Goal: Transaction & Acquisition: Register for event/course

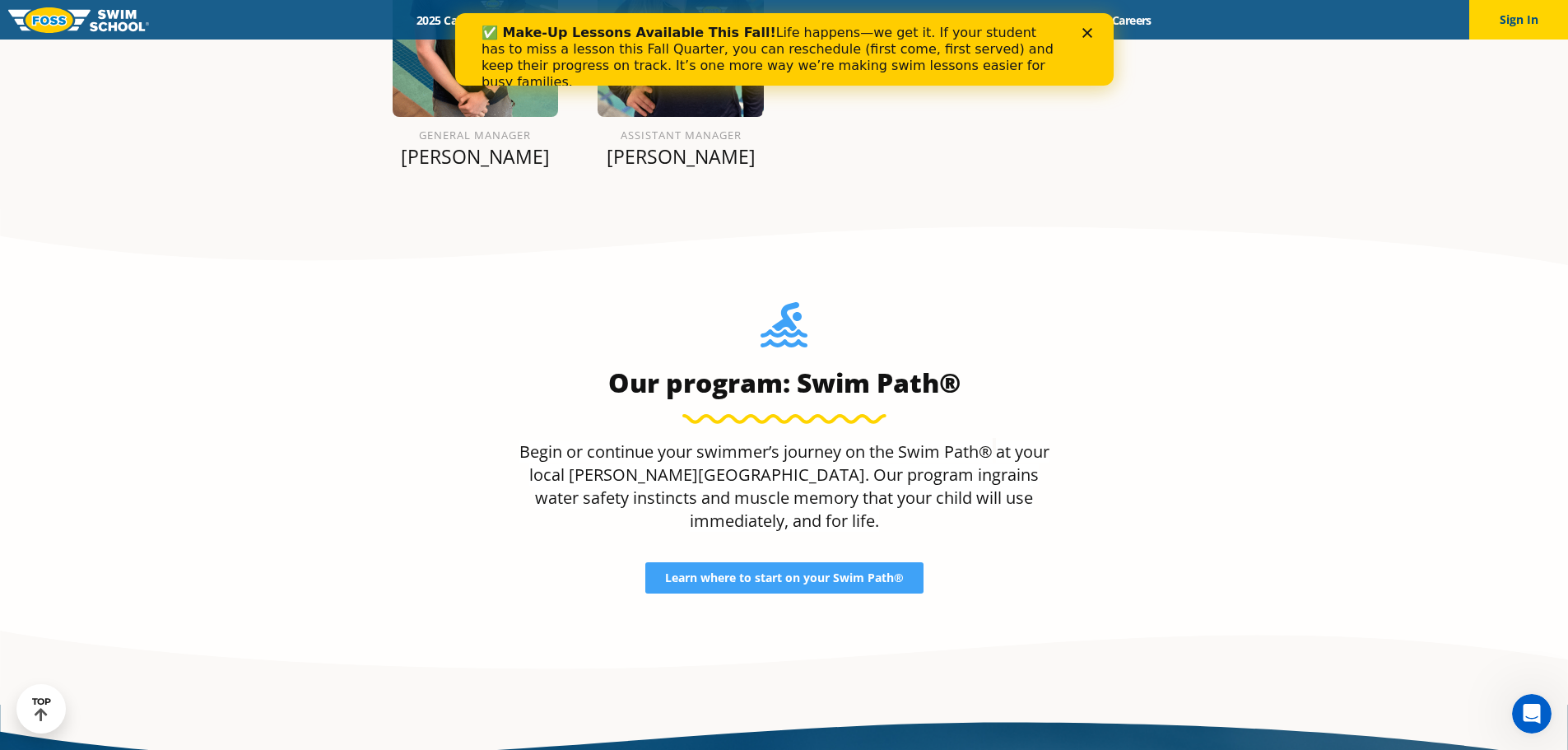
scroll to position [2140, 0]
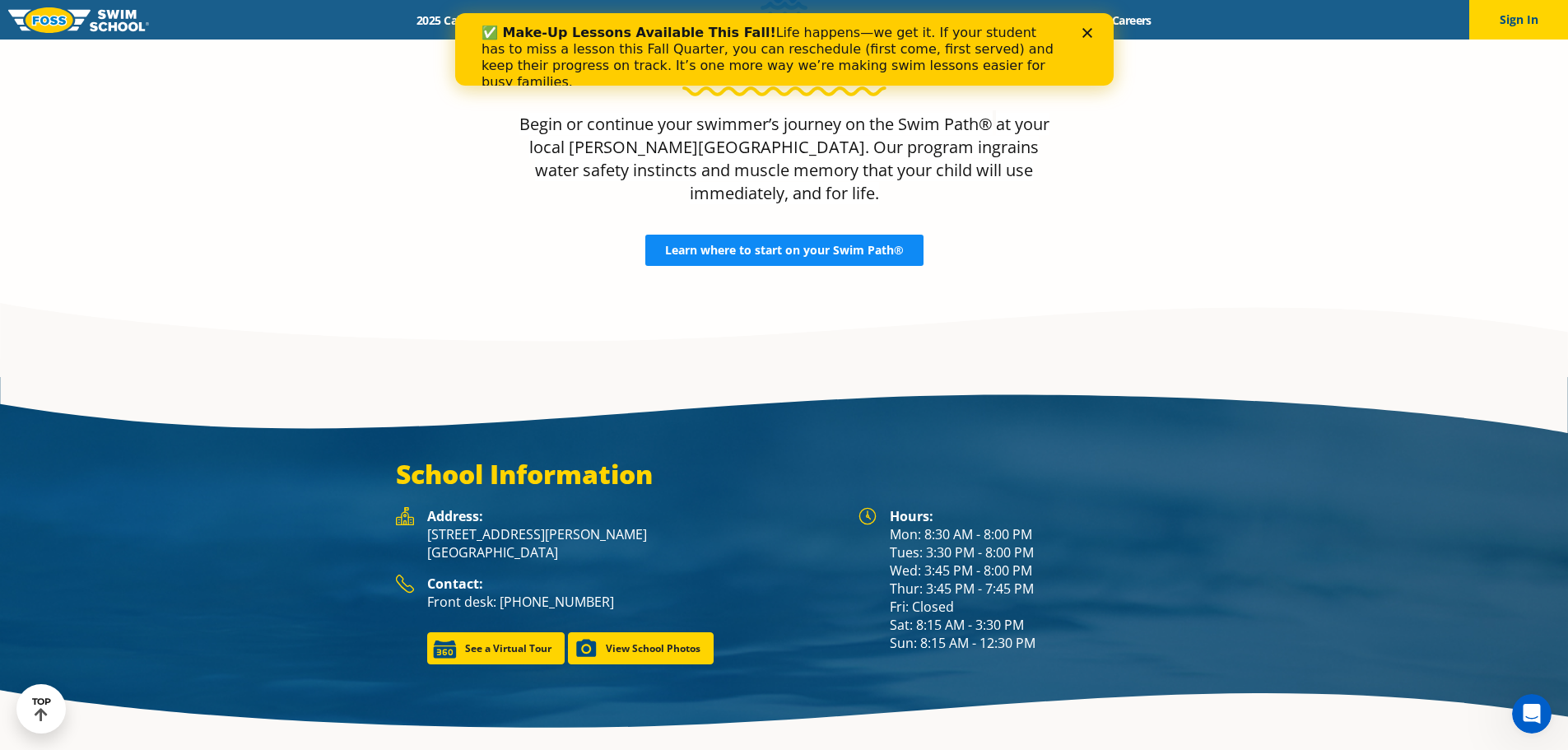
click at [819, 245] on span "Learn where to start on your Swim Path®" at bounding box center [784, 250] width 238 height 12
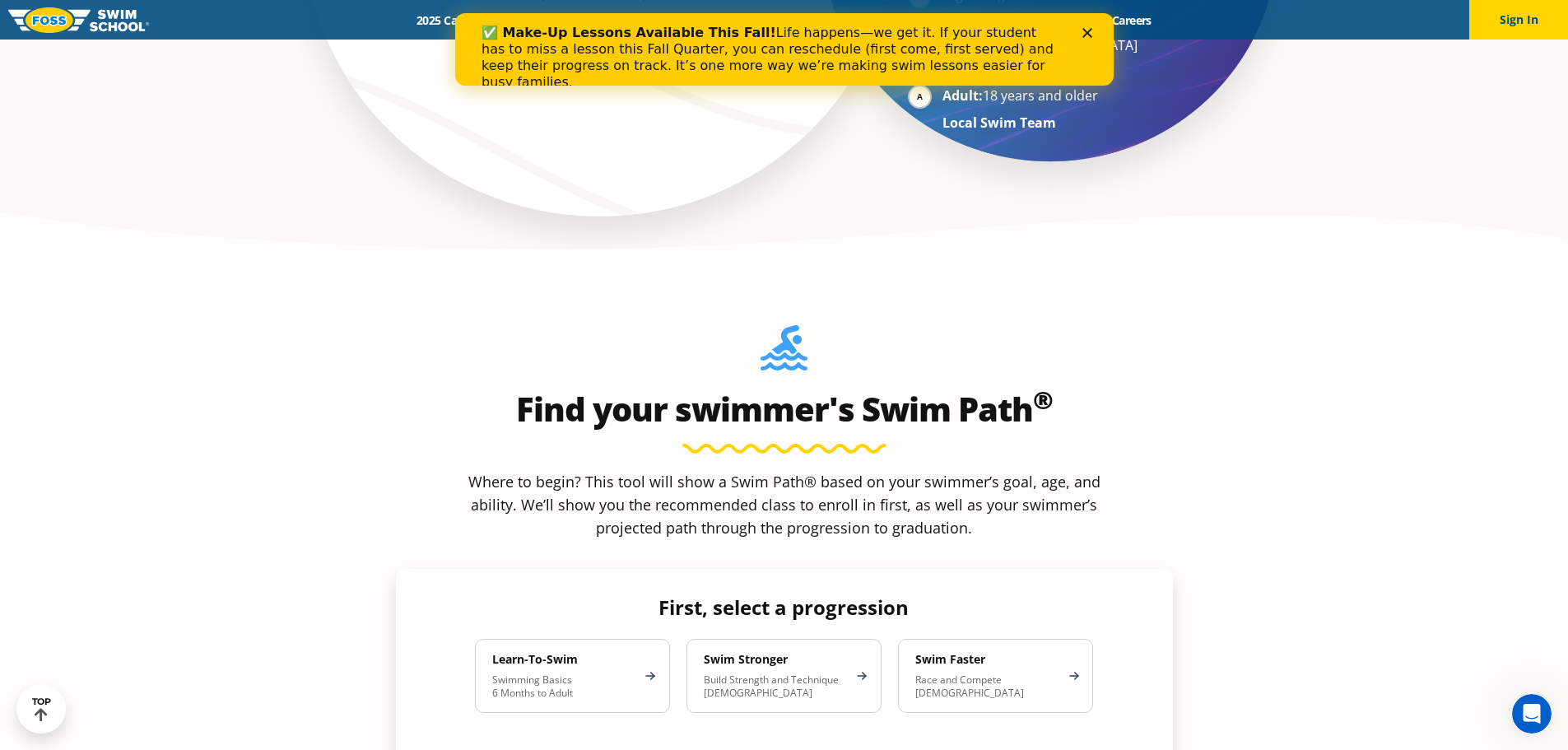
scroll to position [1317, 0]
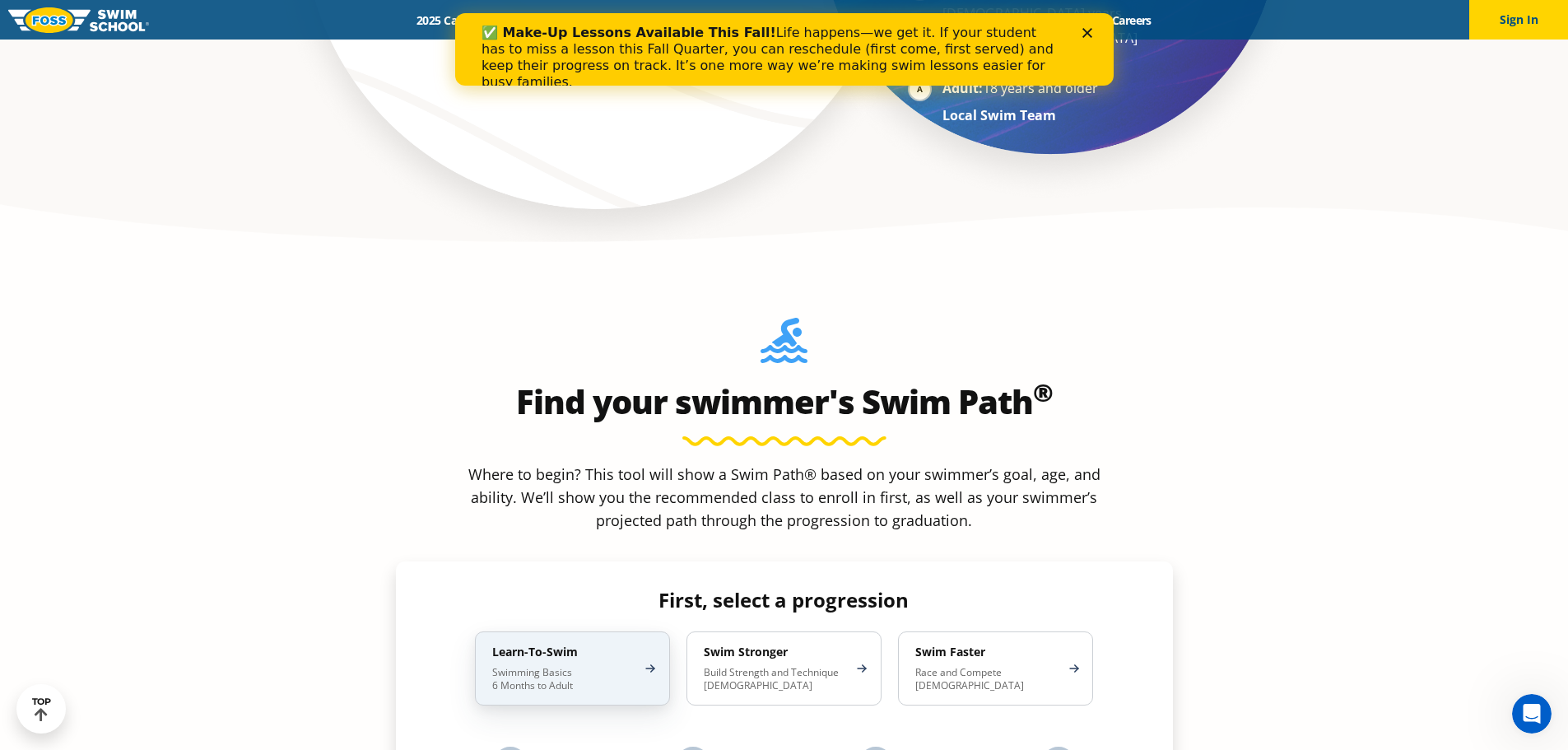
click at [570, 666] on p "Swimming Basics 6 Months to Adult" at bounding box center [563, 679] width 144 height 26
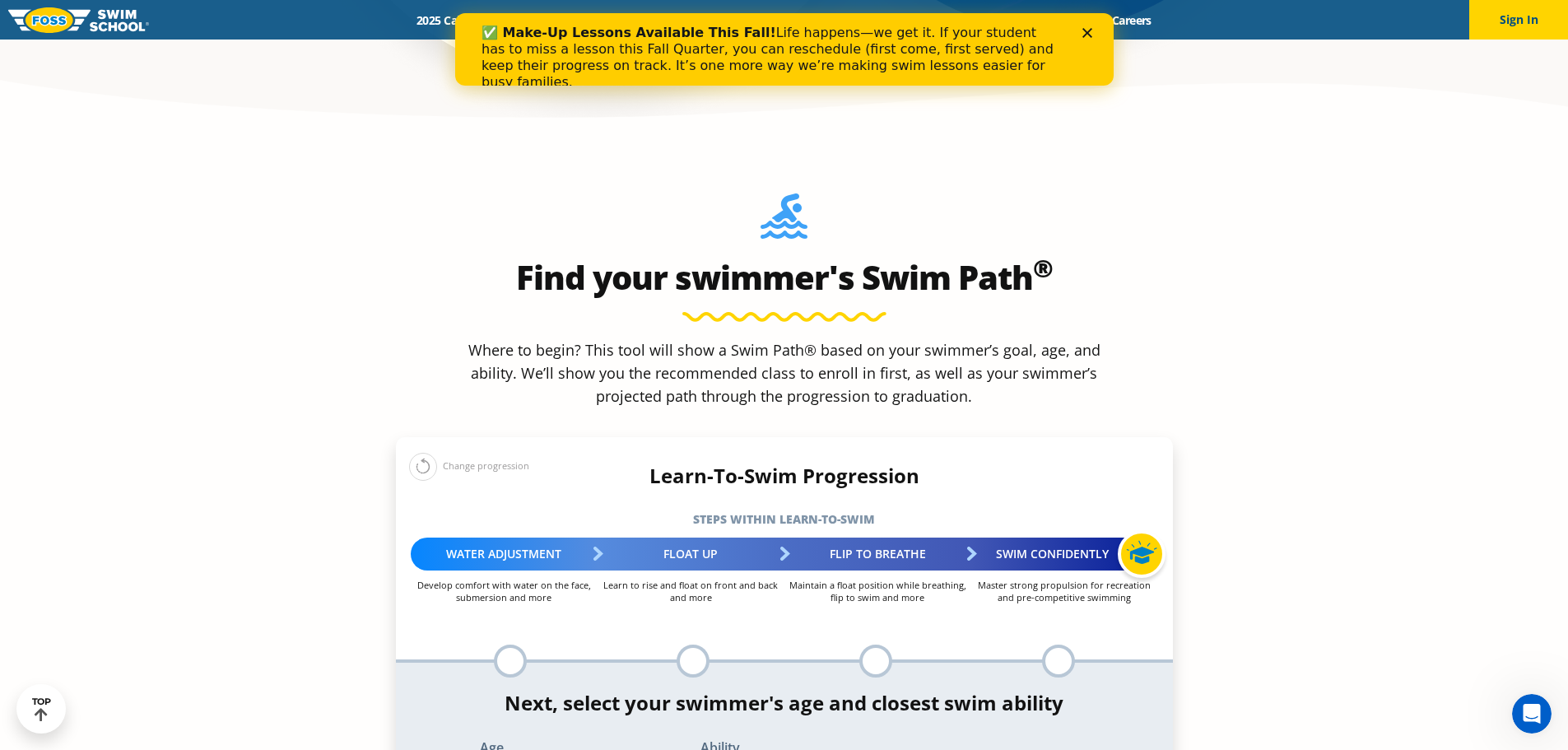
scroll to position [1481, 0]
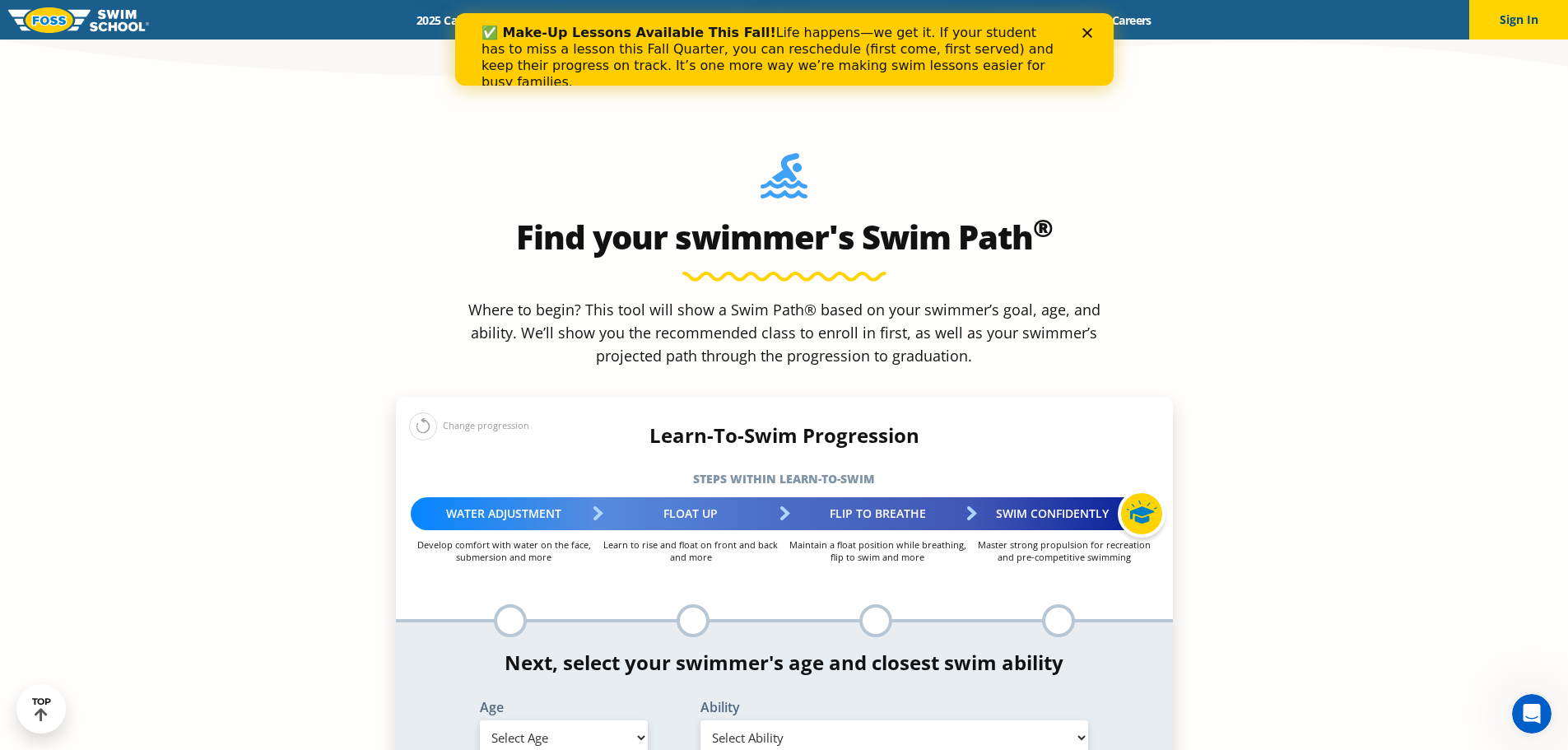
click at [630, 721] on select "Select Age [DEMOGRAPHIC_DATA] months - 1 year 1 year 2 years 3 years 4 years 5 …" at bounding box center [563, 738] width 168 height 35
select select "5-years"
click at [480, 721] on select "Select Age 6 months - 1 year 1 year 2 years 3 years 4 years 5 years 6 years 7 y…" at bounding box center [563, 738] width 168 height 35
click at [809, 721] on select "Select Ability First in-water experience When in the water, reliant on a life j…" at bounding box center [894, 738] width 388 height 35
select select "5-years-uncomfortable-putting-face-in-the-water-andor-getting-water-on-ears-whi…"
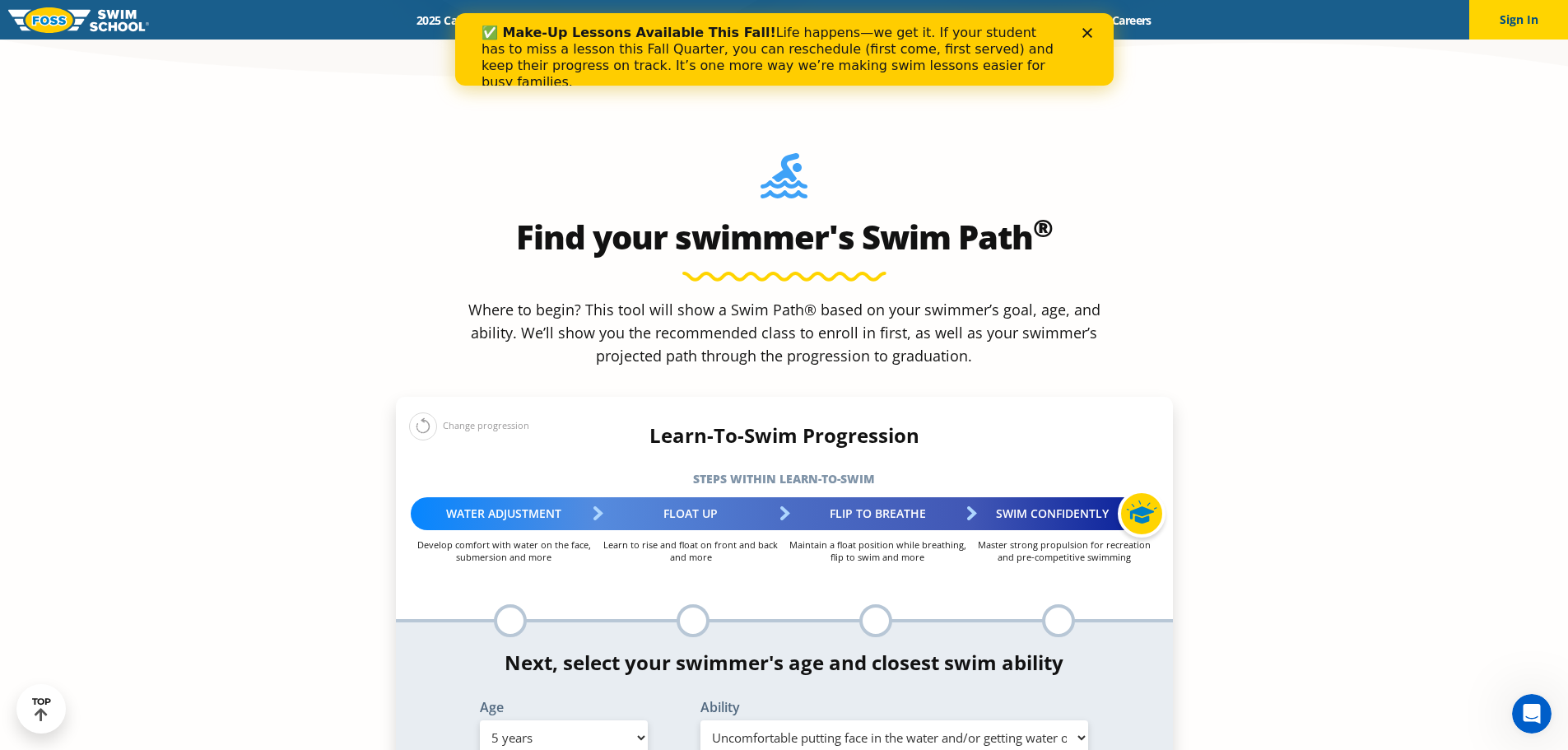
click at [700, 721] on select "Select Ability First in-water experience When in the water, reliant on a life j…" at bounding box center [894, 738] width 388 height 35
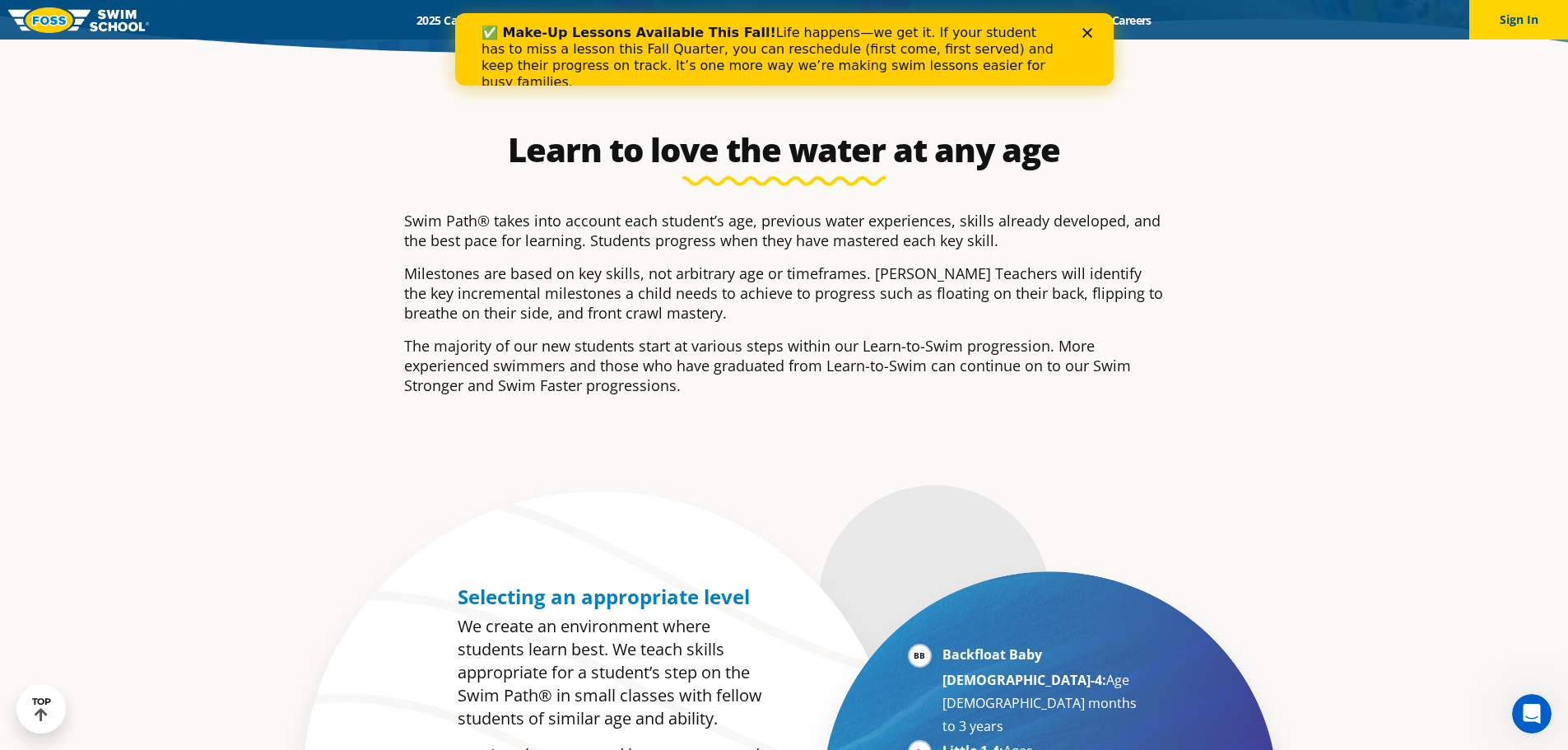
scroll to position [247, 0]
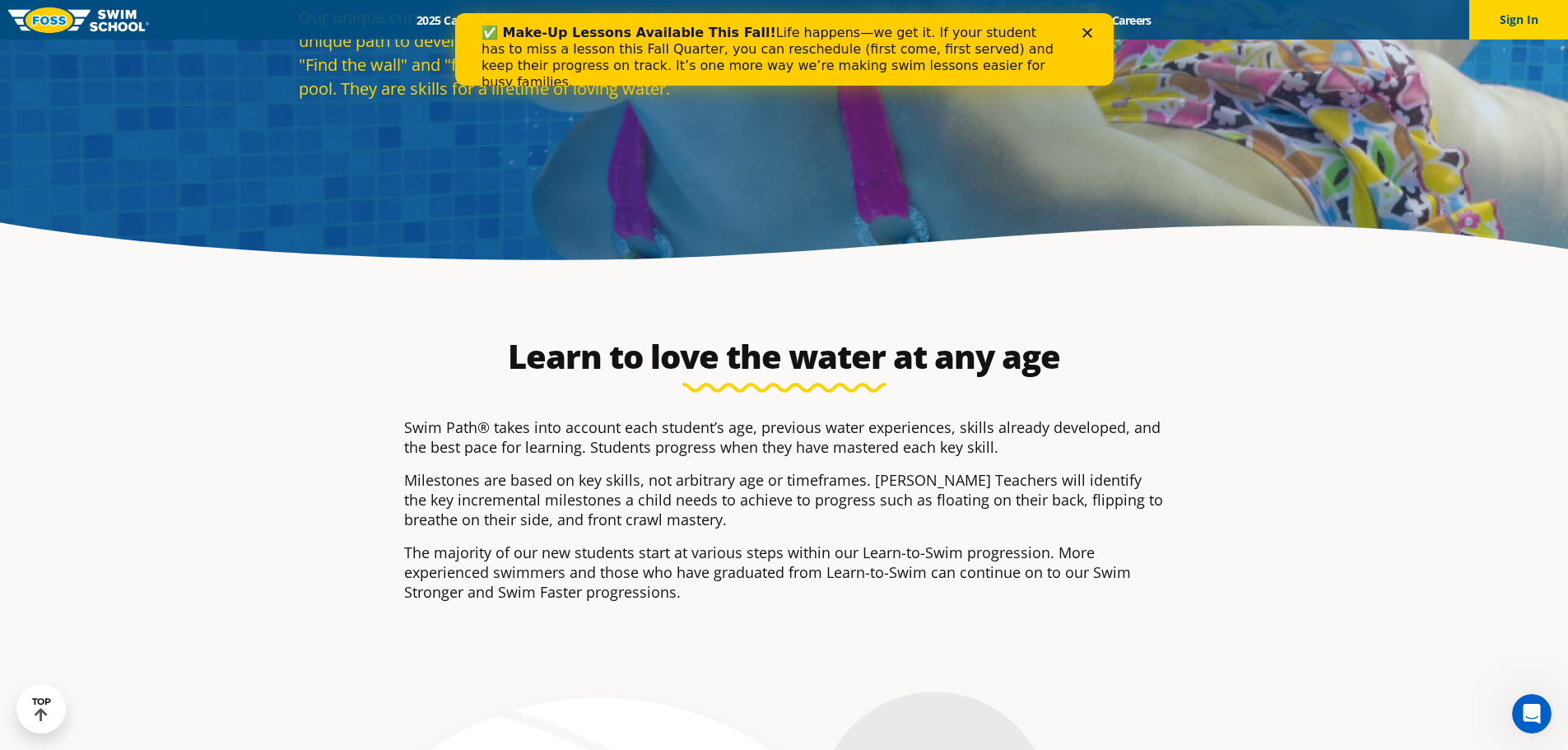
click at [1092, 36] on div "Close" at bounding box center [1089, 32] width 16 height 10
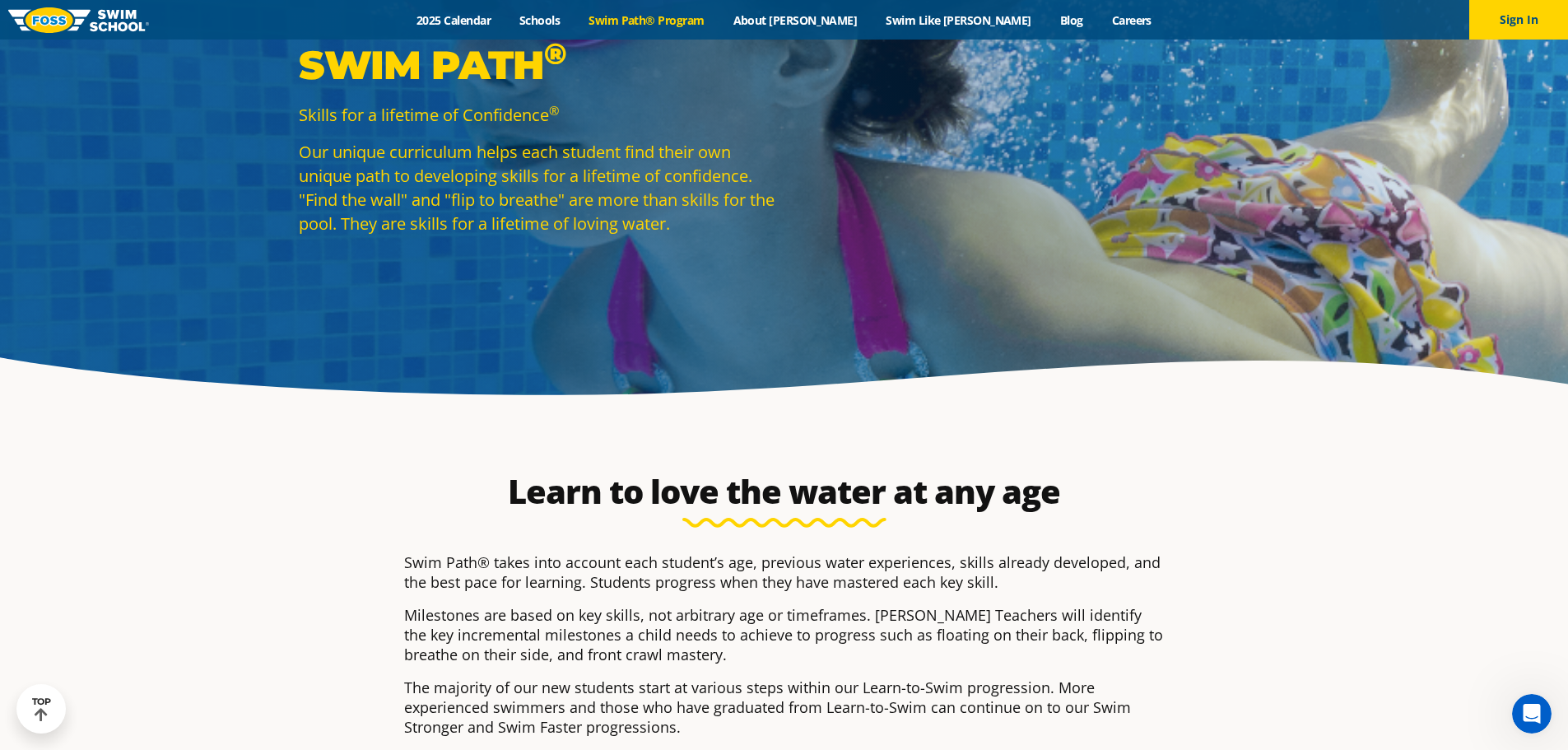
scroll to position [0, 0]
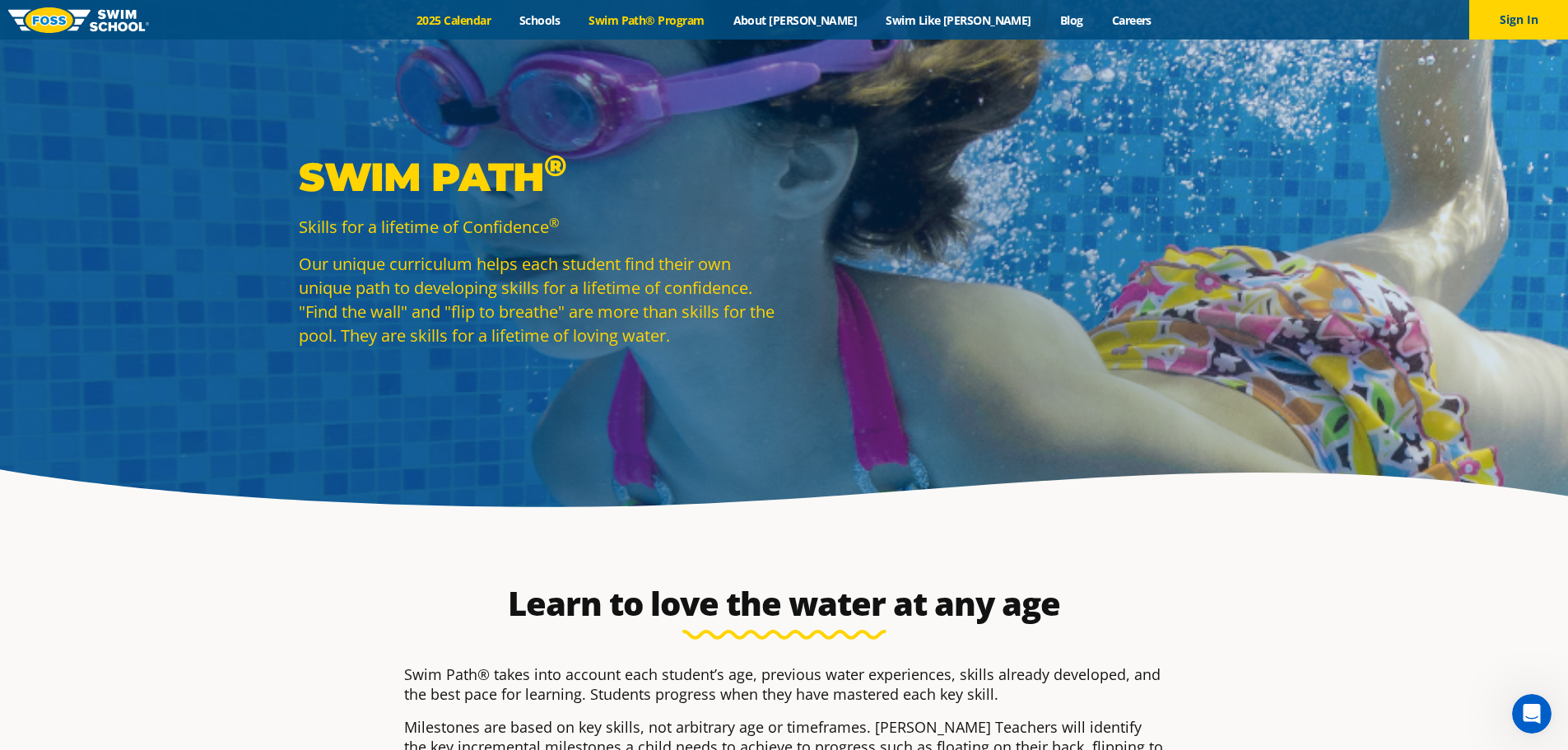
click at [505, 16] on link "2025 Calendar" at bounding box center [454, 21] width 103 height 16
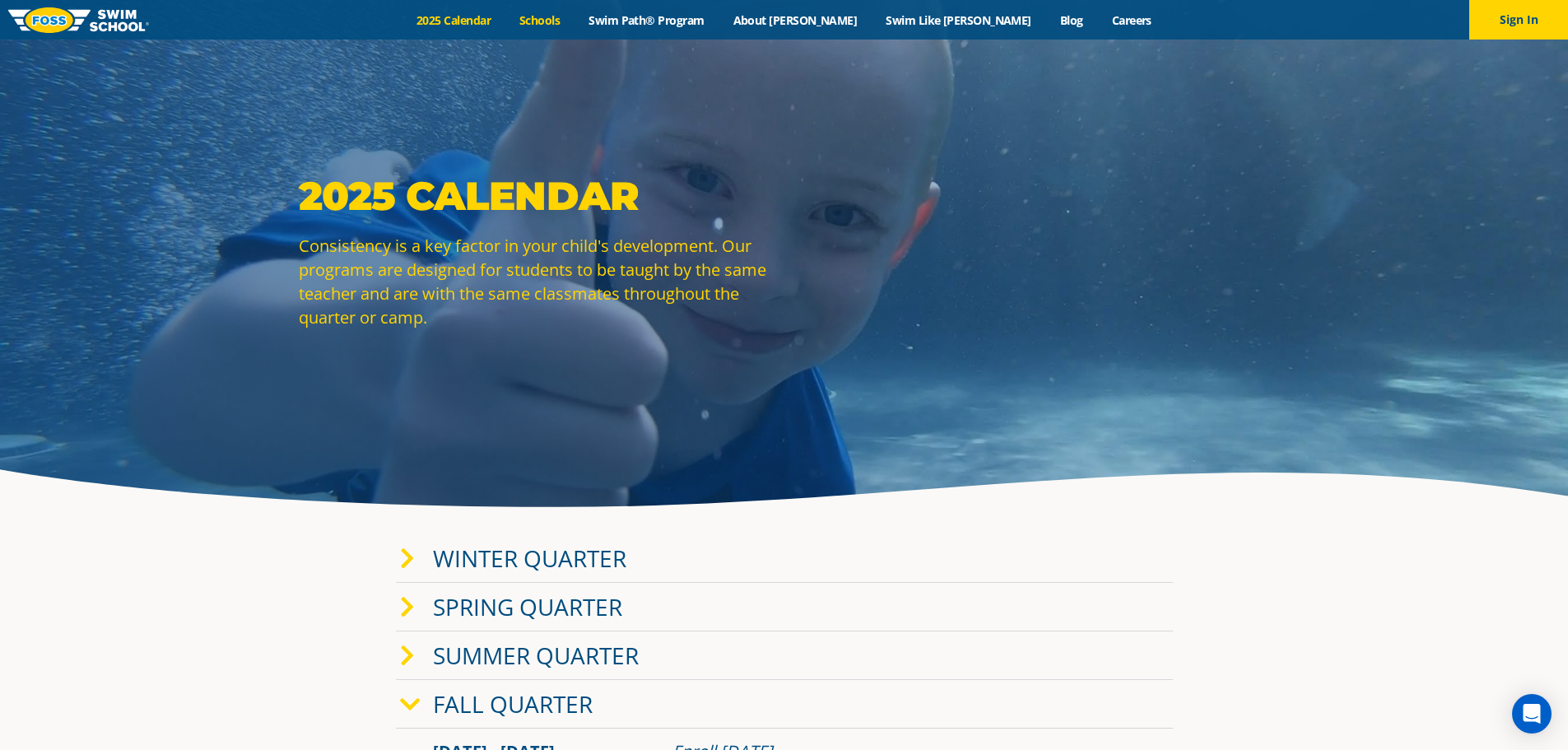
click at [574, 22] on link "Schools" at bounding box center [539, 21] width 69 height 16
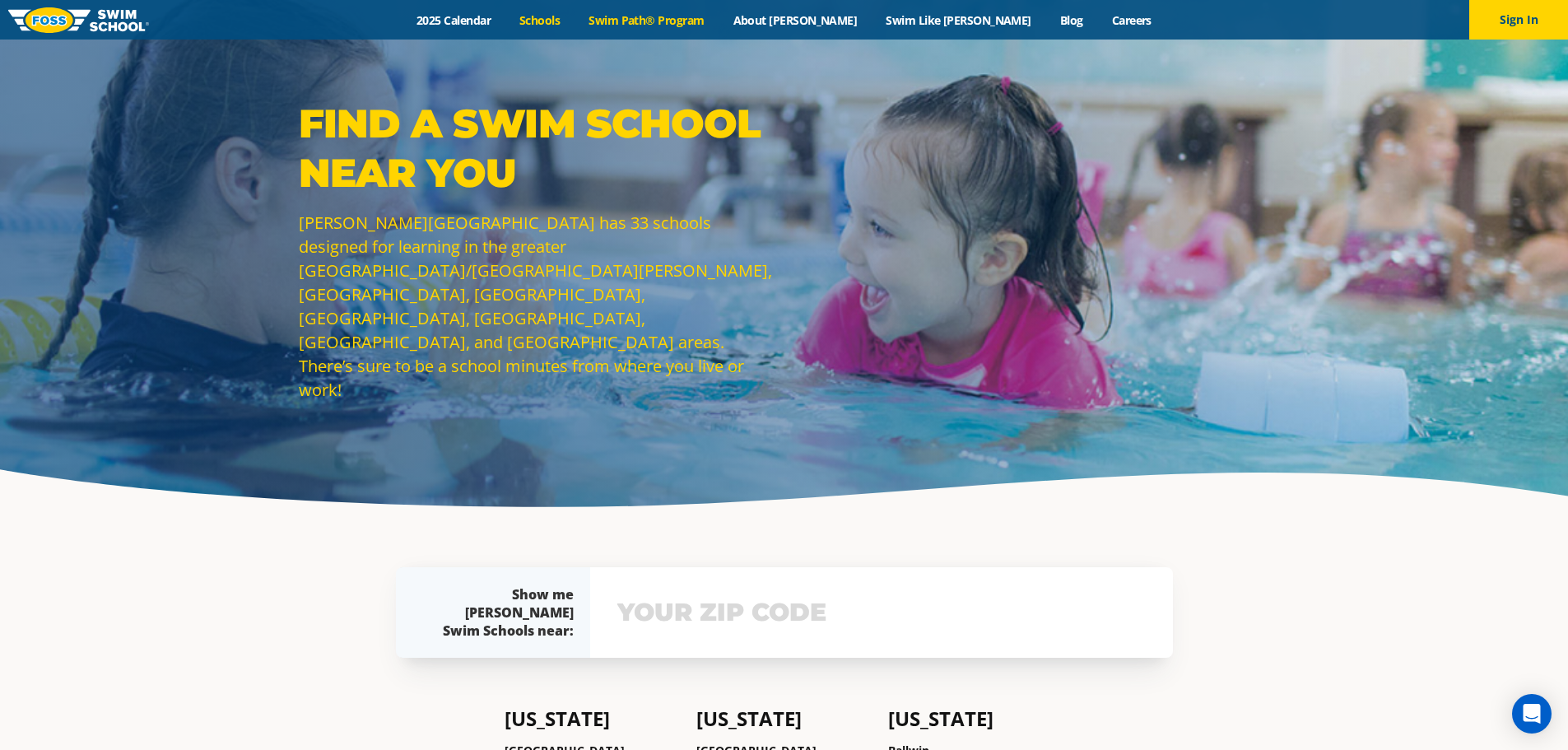
click at [719, 26] on link "Swim Path® Program" at bounding box center [646, 21] width 144 height 16
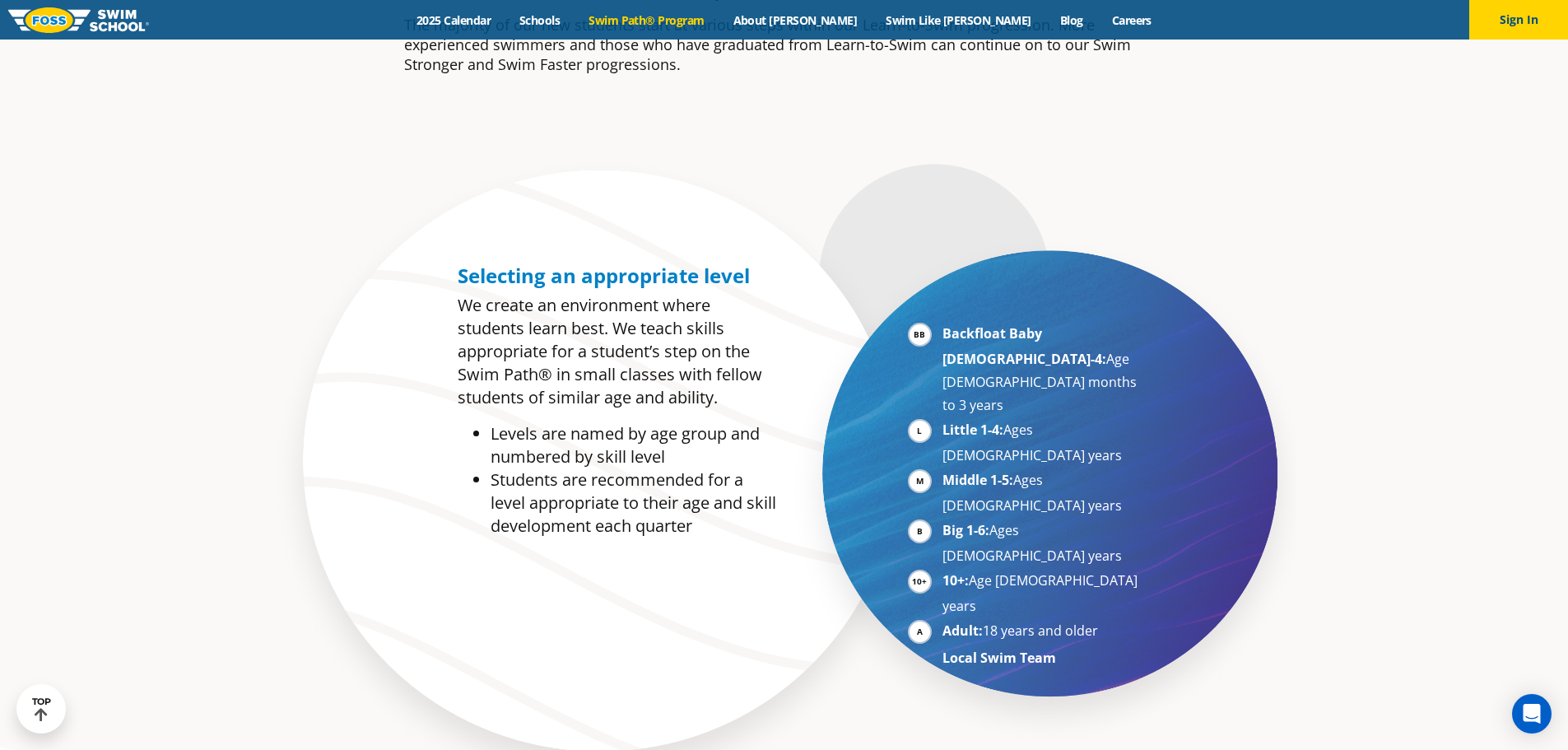
scroll to position [576, 0]
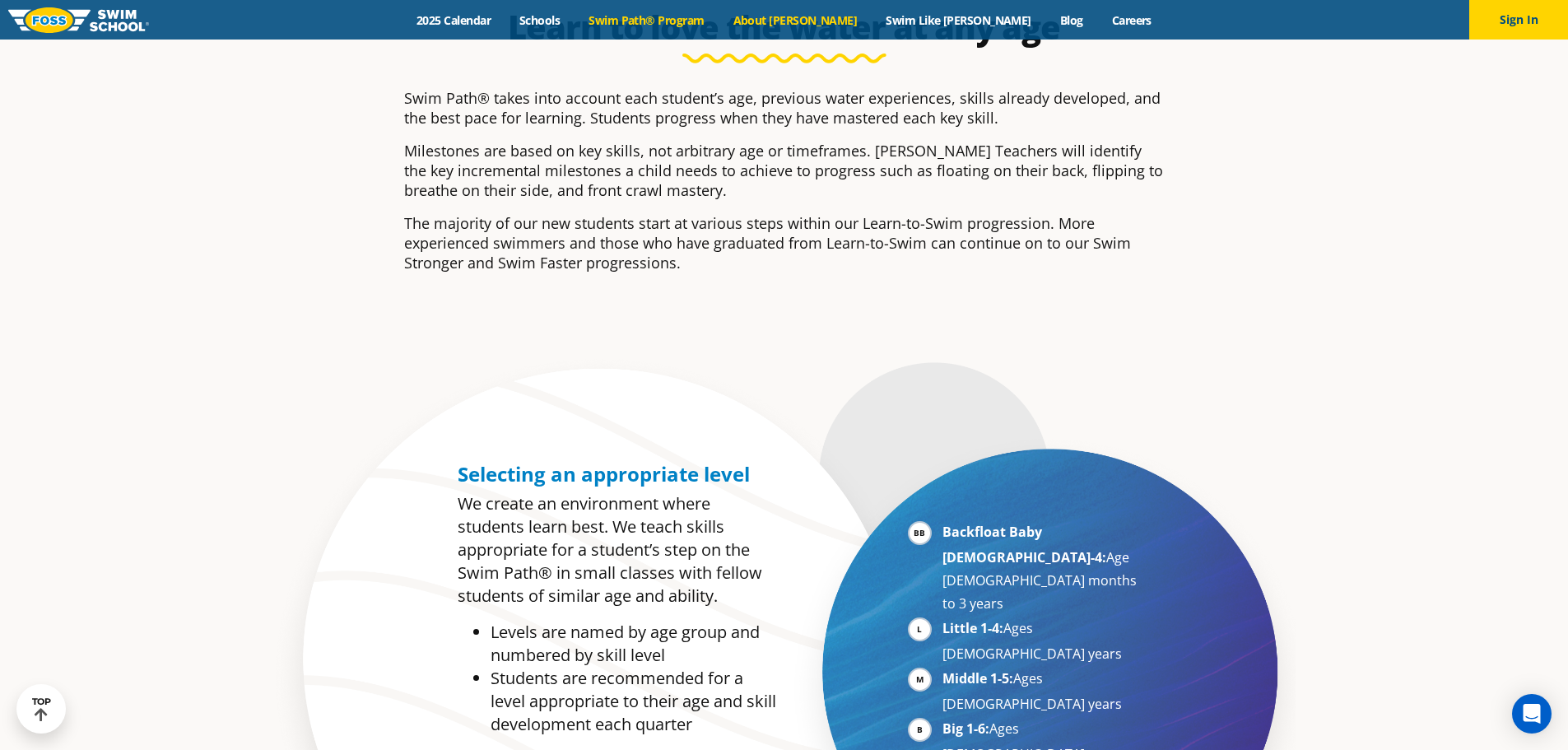
click at [827, 16] on link "About [PERSON_NAME]" at bounding box center [795, 21] width 153 height 16
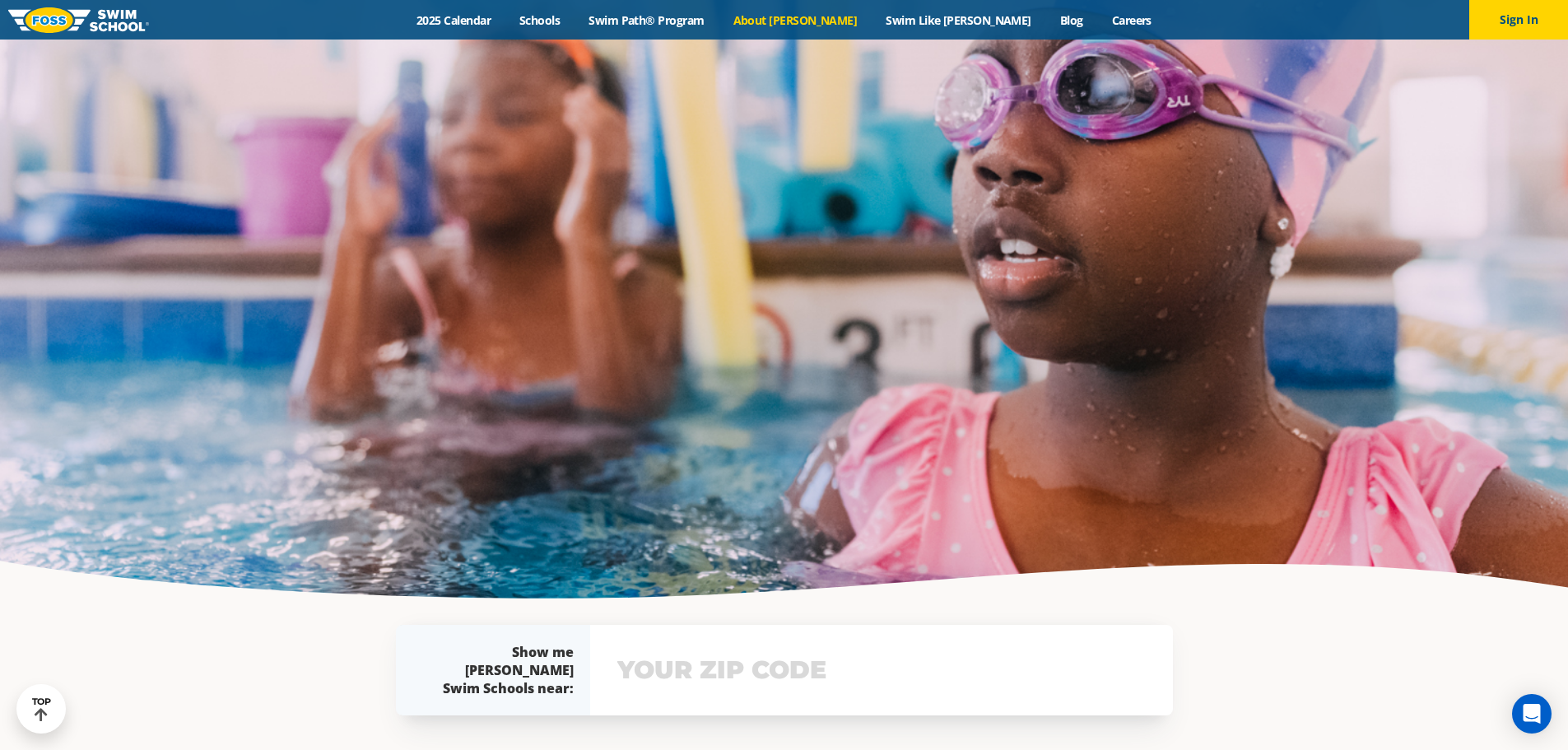
scroll to position [3539, 0]
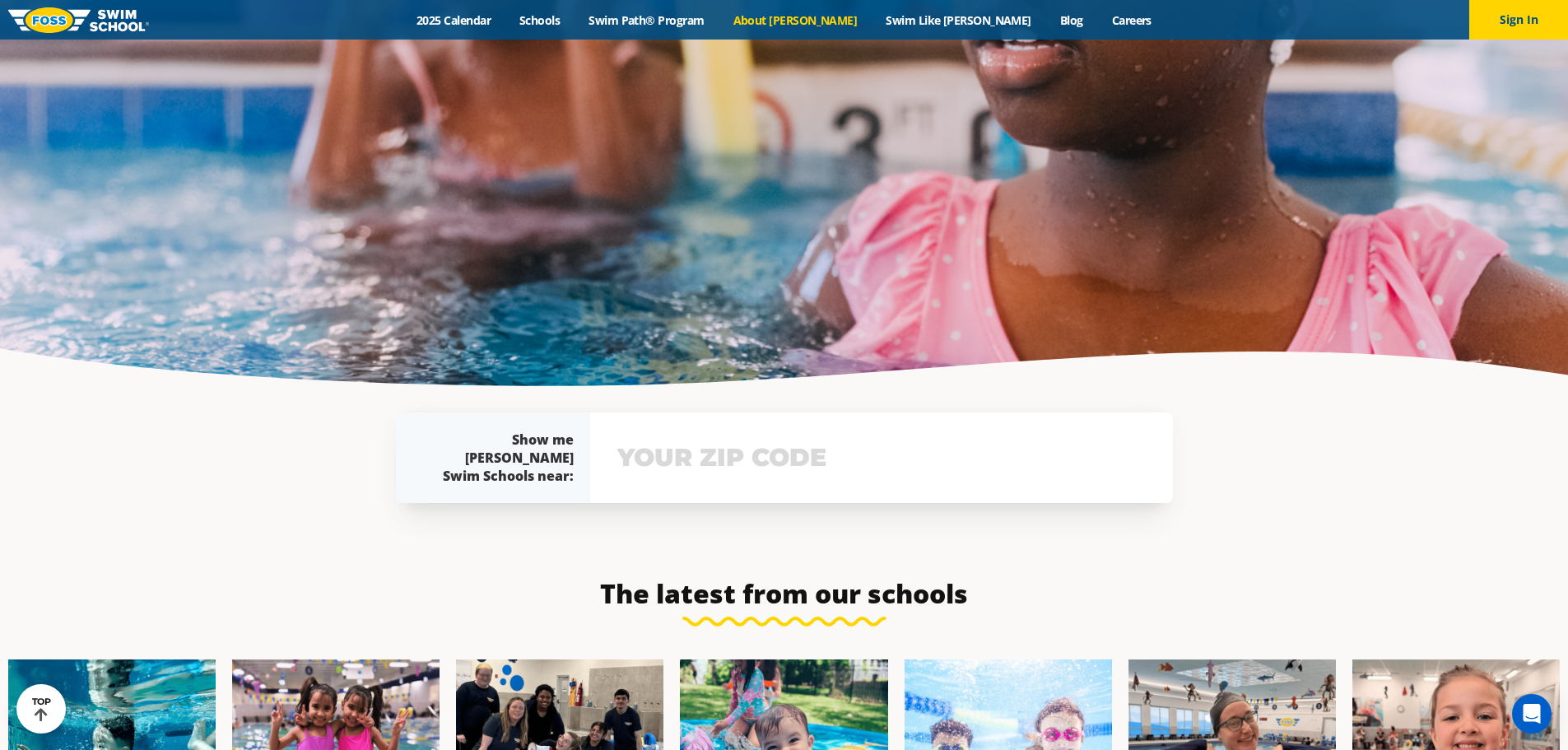
click at [774, 412] on div "View school & class schedule" at bounding box center [881, 457] width 583 height 90
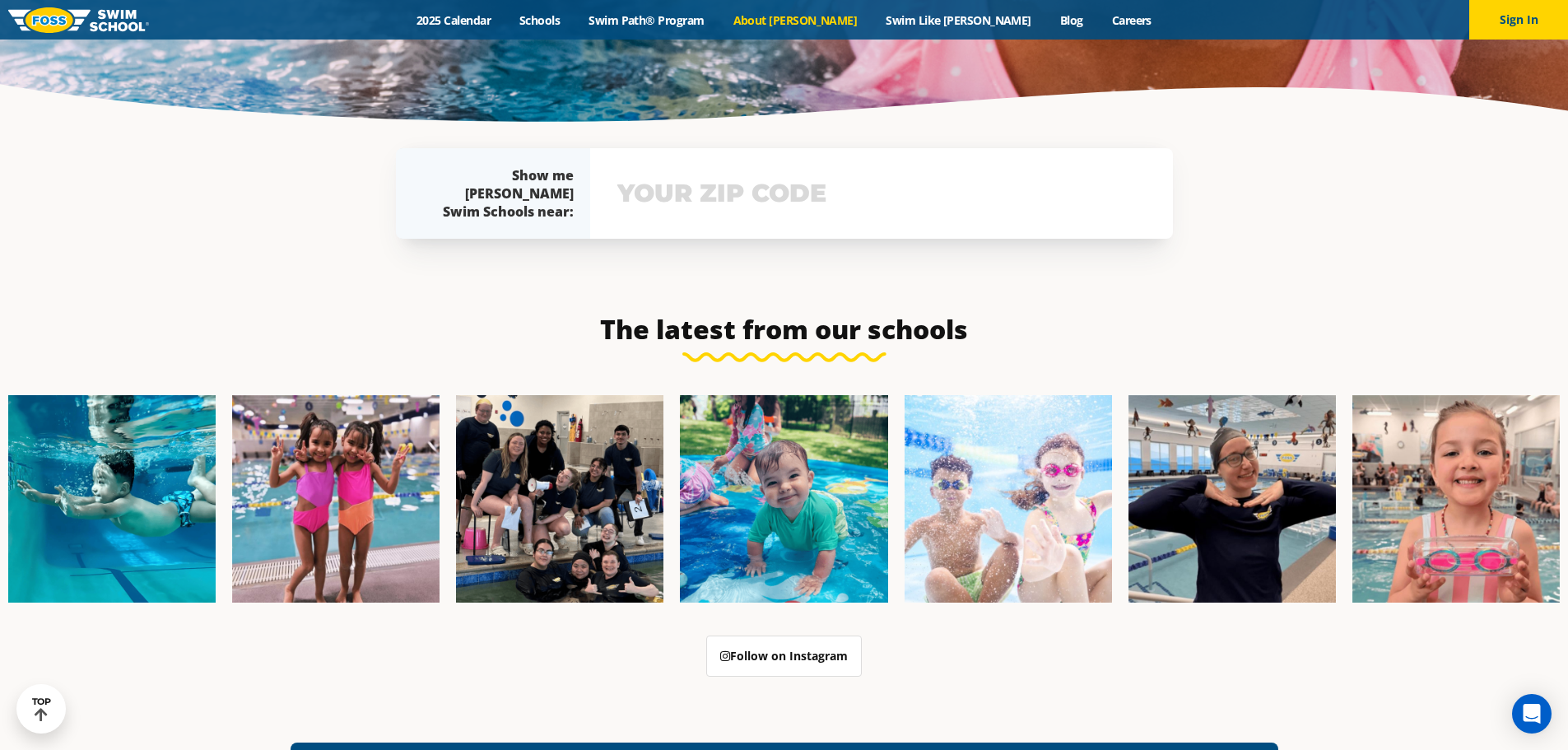
scroll to position [3807, 0]
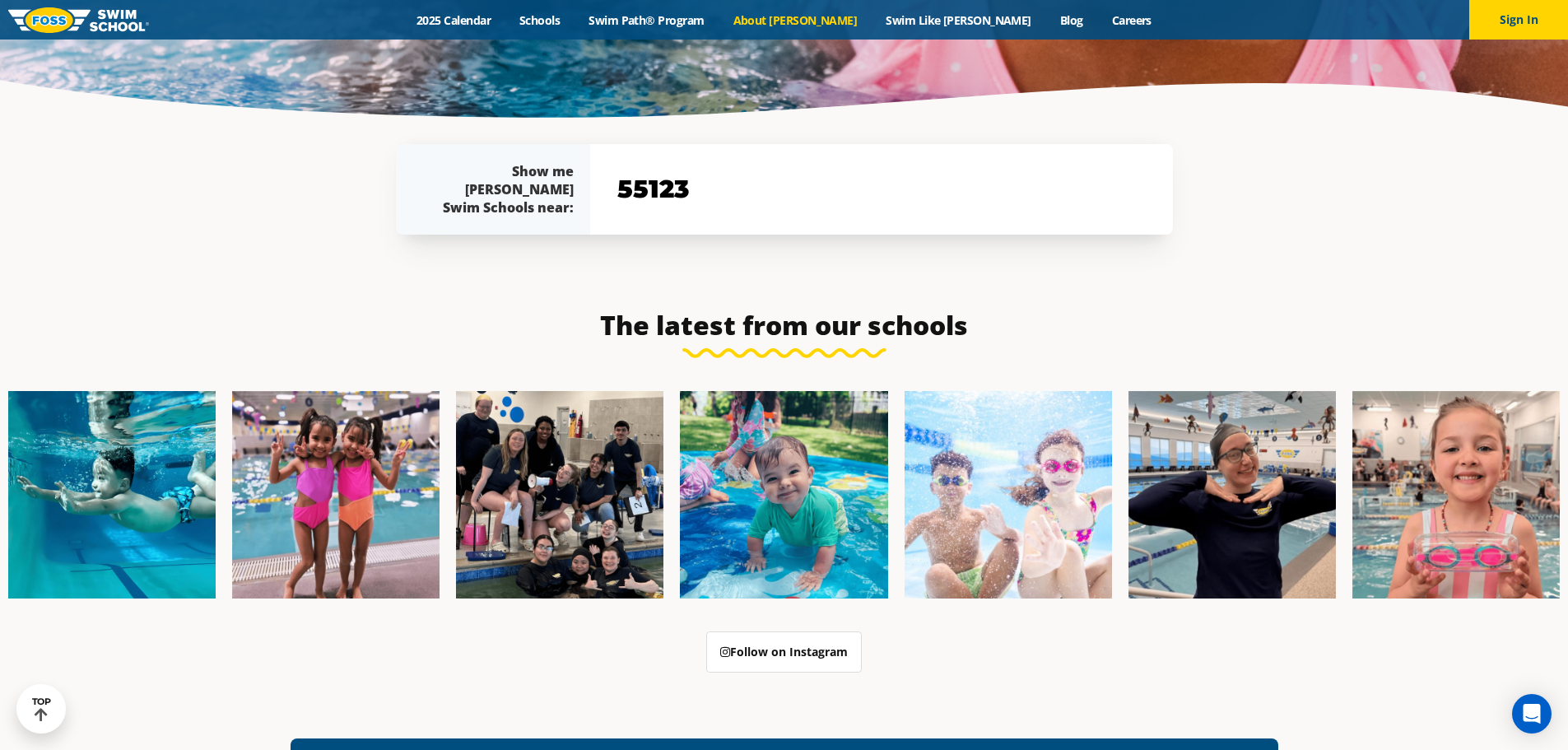
type input "55123"
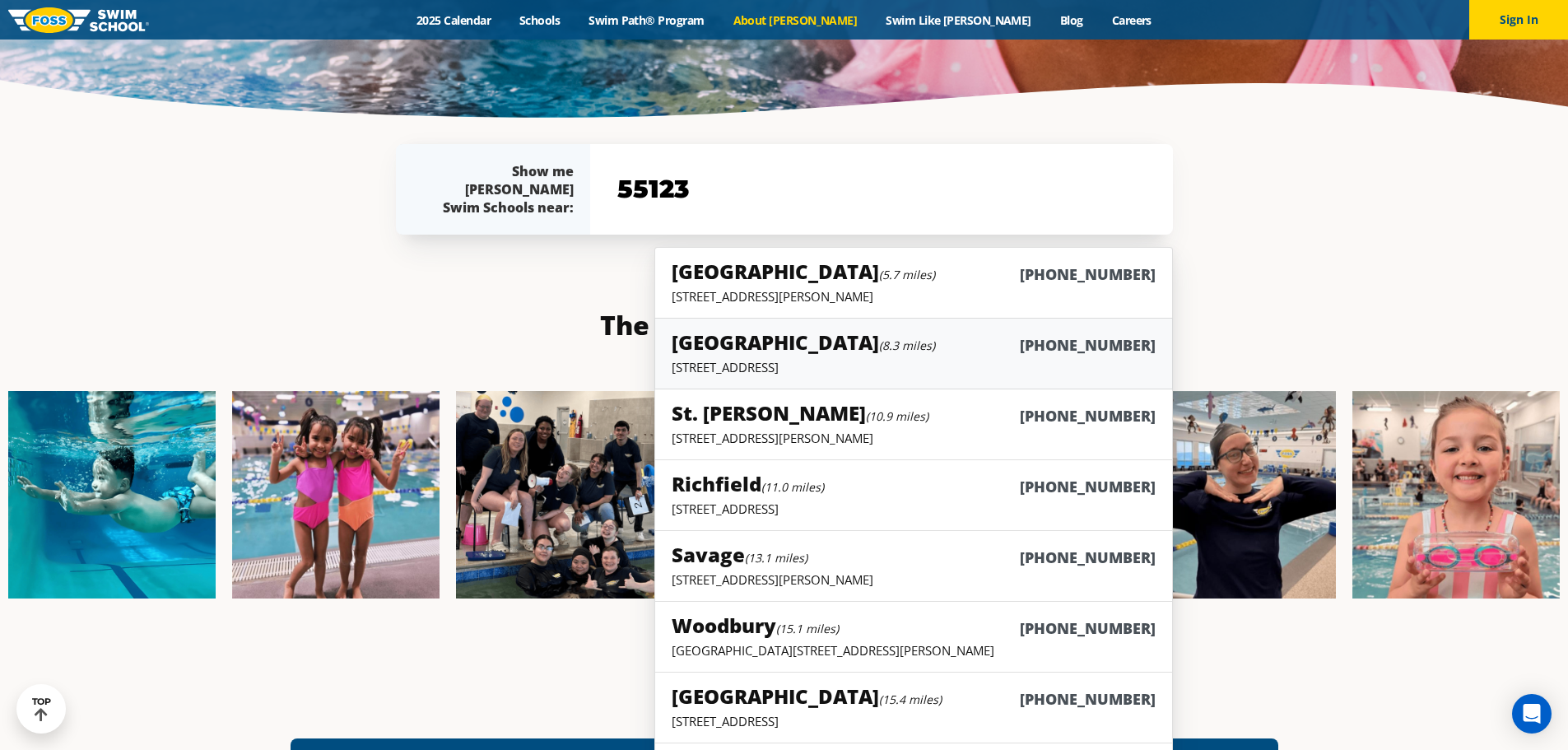
scroll to position [3830, 0]
click at [808, 288] on p "14969 Florence Trail Suite 200, Apple Valley, MN 55124" at bounding box center [913, 296] width 483 height 16
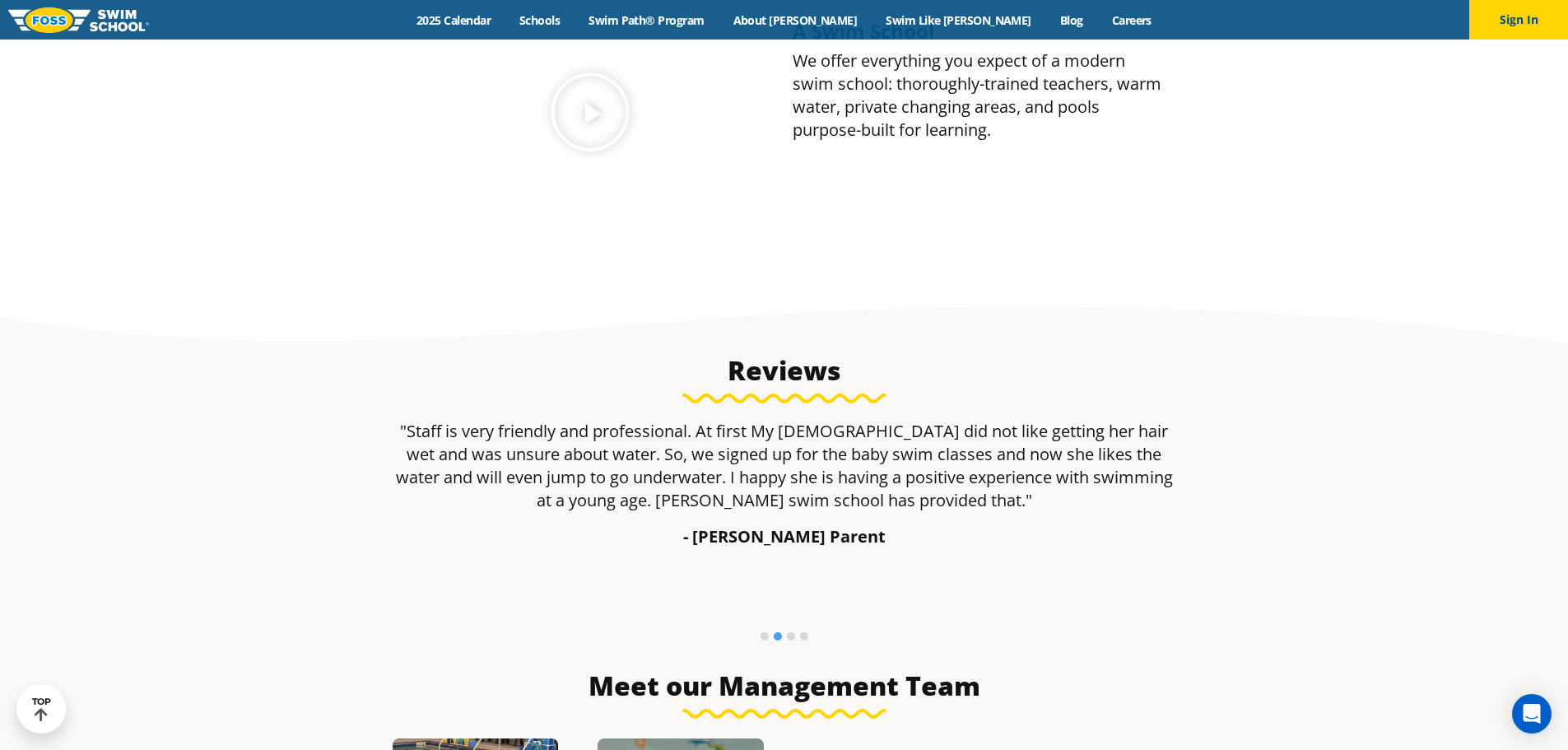
scroll to position [658, 0]
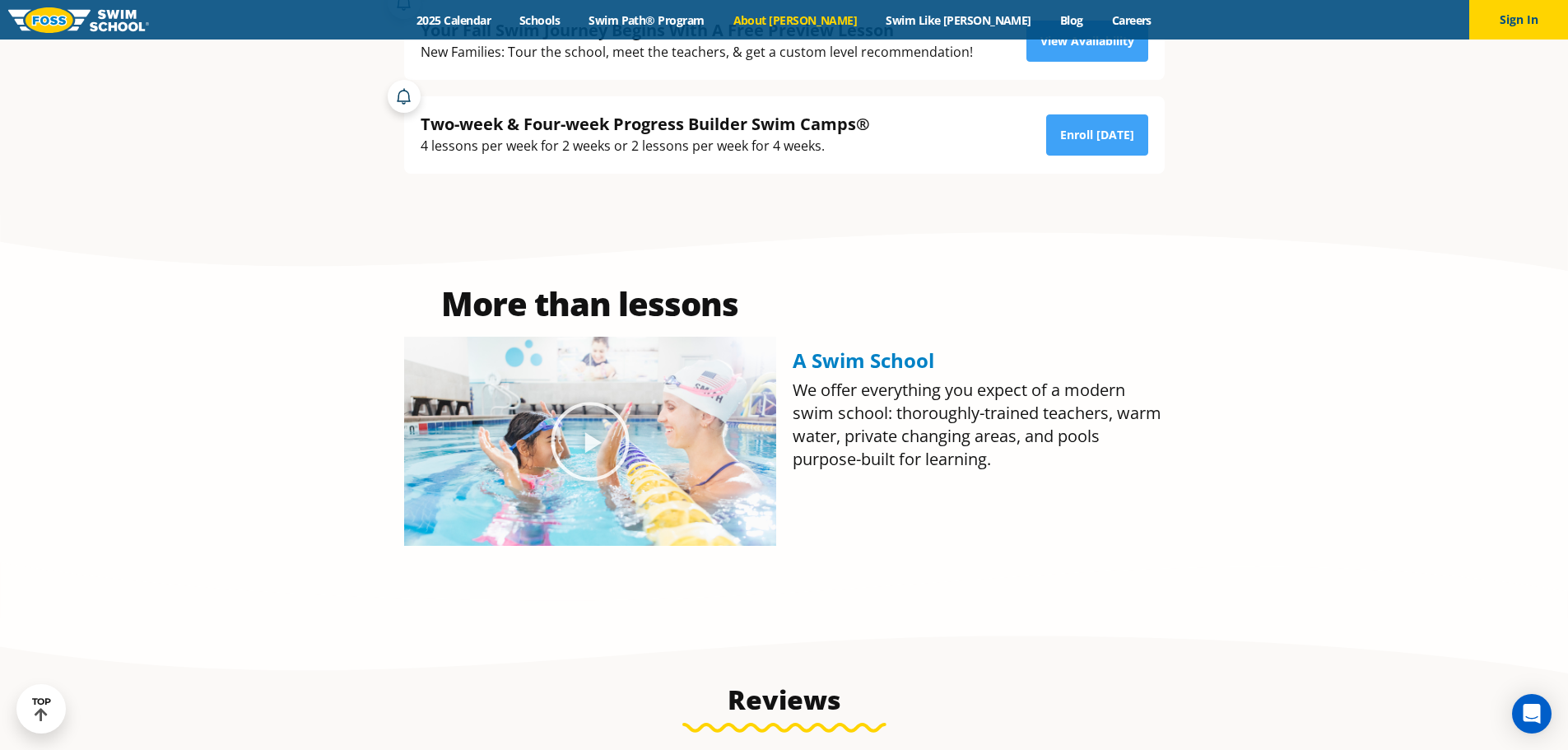
click at [808, 23] on link "About [PERSON_NAME]" at bounding box center [795, 21] width 153 height 16
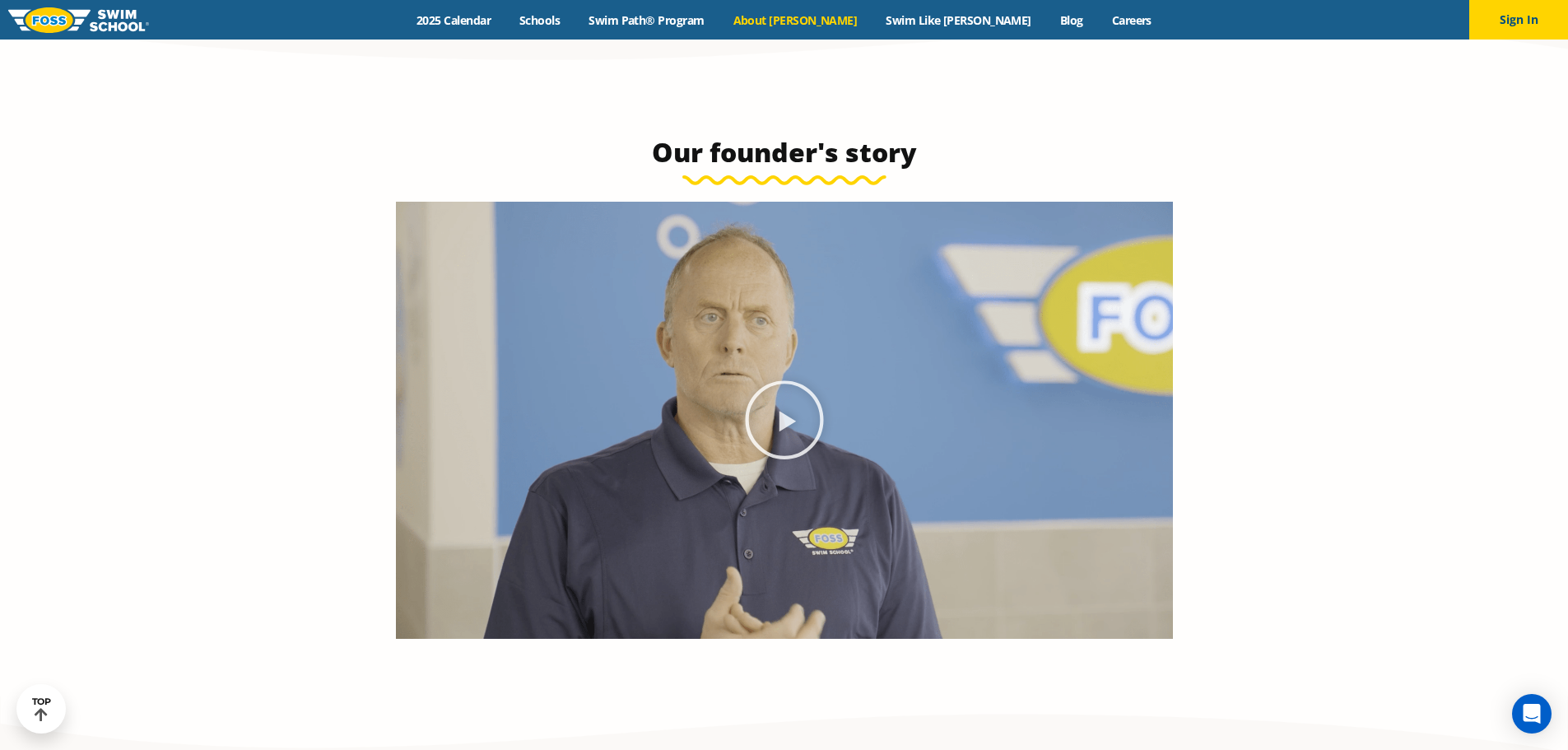
scroll to position [1235, 0]
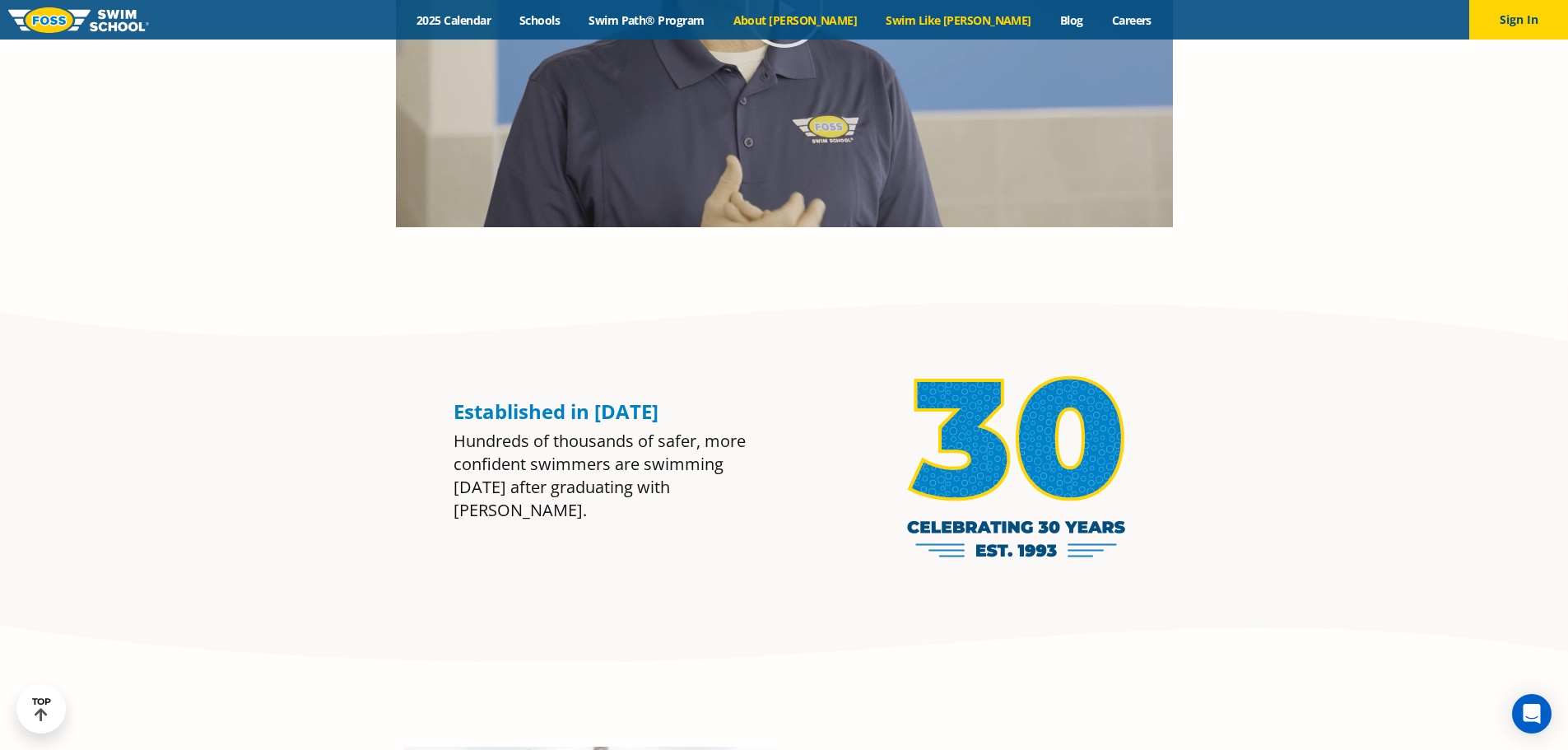
click at [915, 15] on link "Swim Like [PERSON_NAME]" at bounding box center [958, 21] width 174 height 16
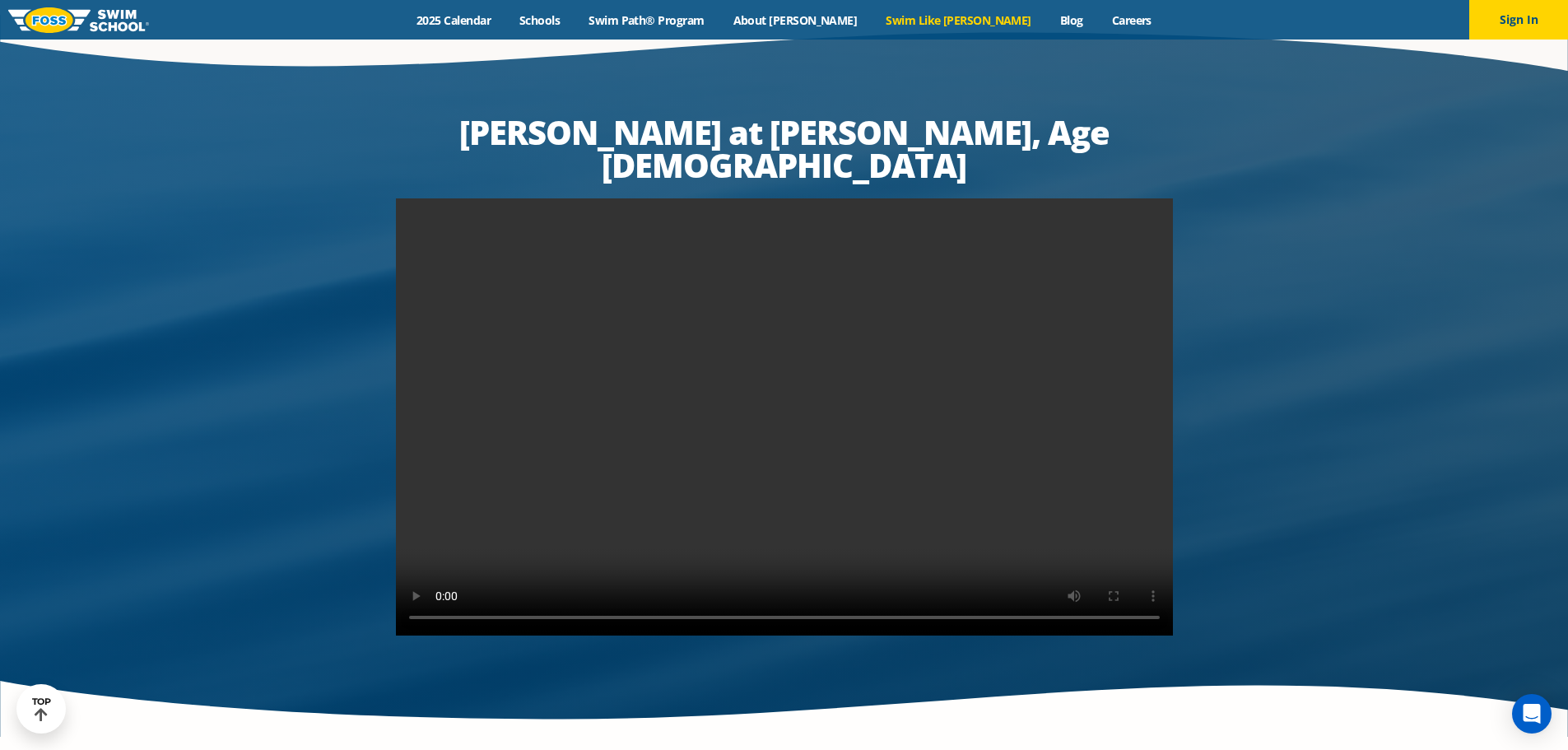
scroll to position [3210, 0]
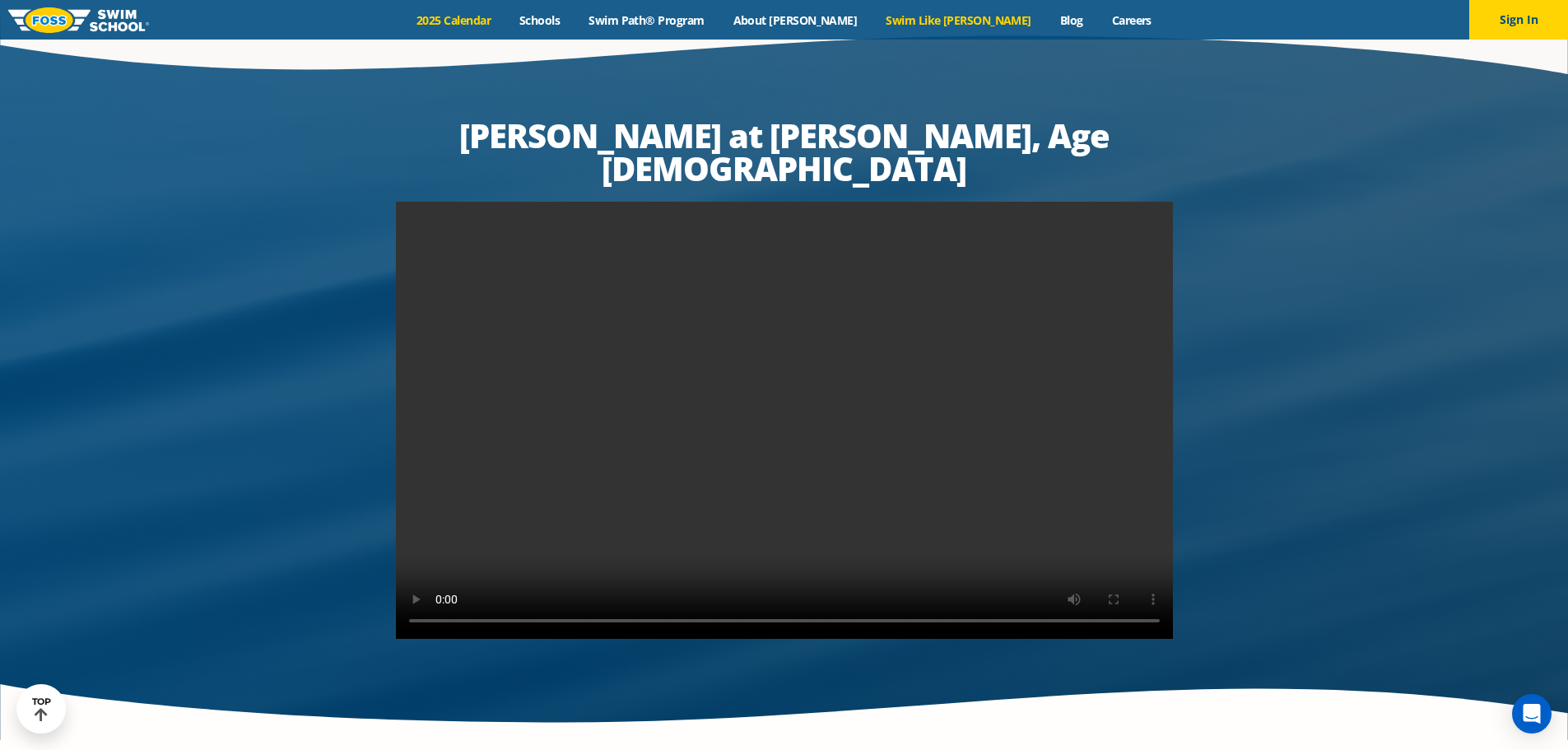
click at [505, 20] on link "2025 Calendar" at bounding box center [454, 21] width 103 height 16
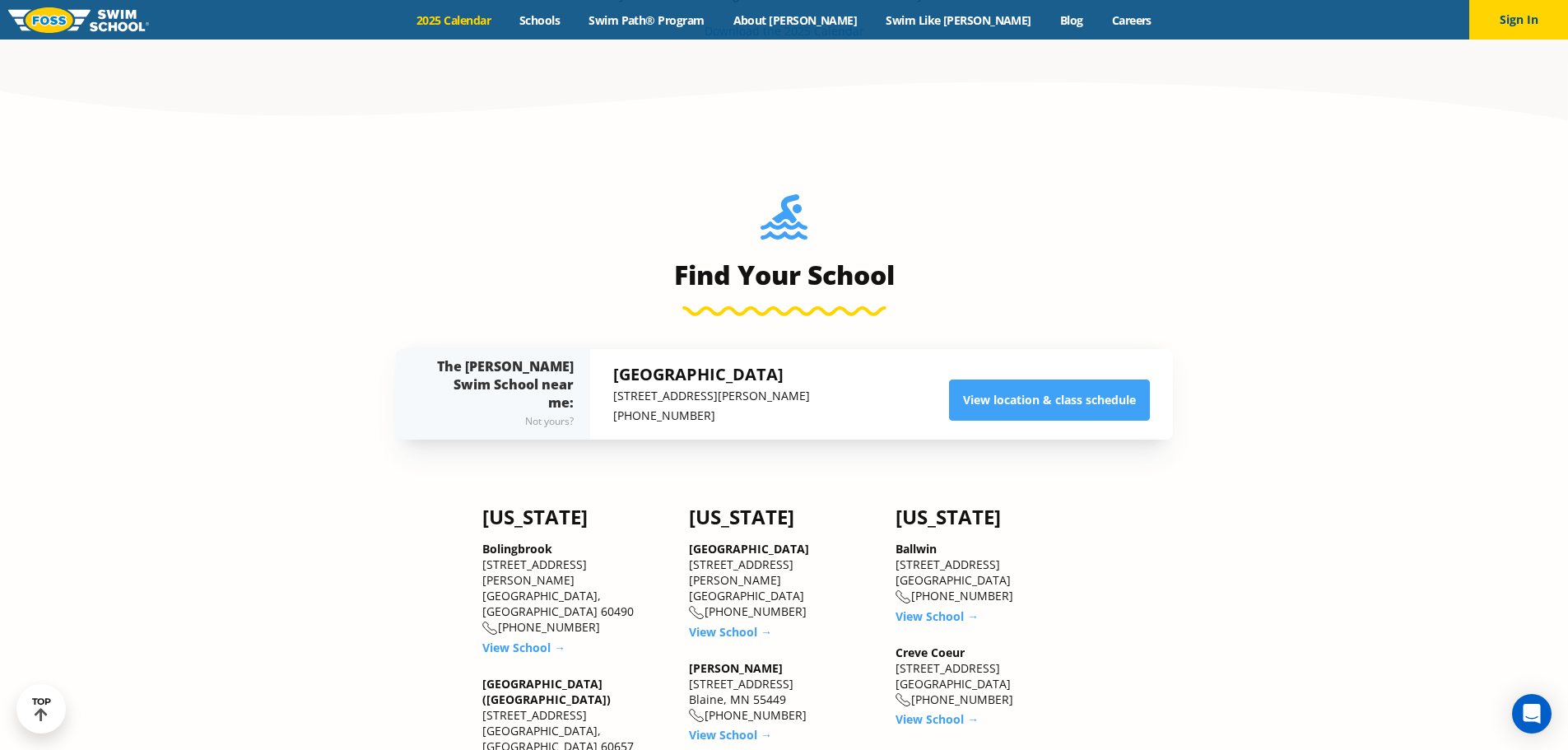
scroll to position [1153, 0]
click at [1037, 404] on link "View location & class schedule" at bounding box center [1049, 399] width 201 height 41
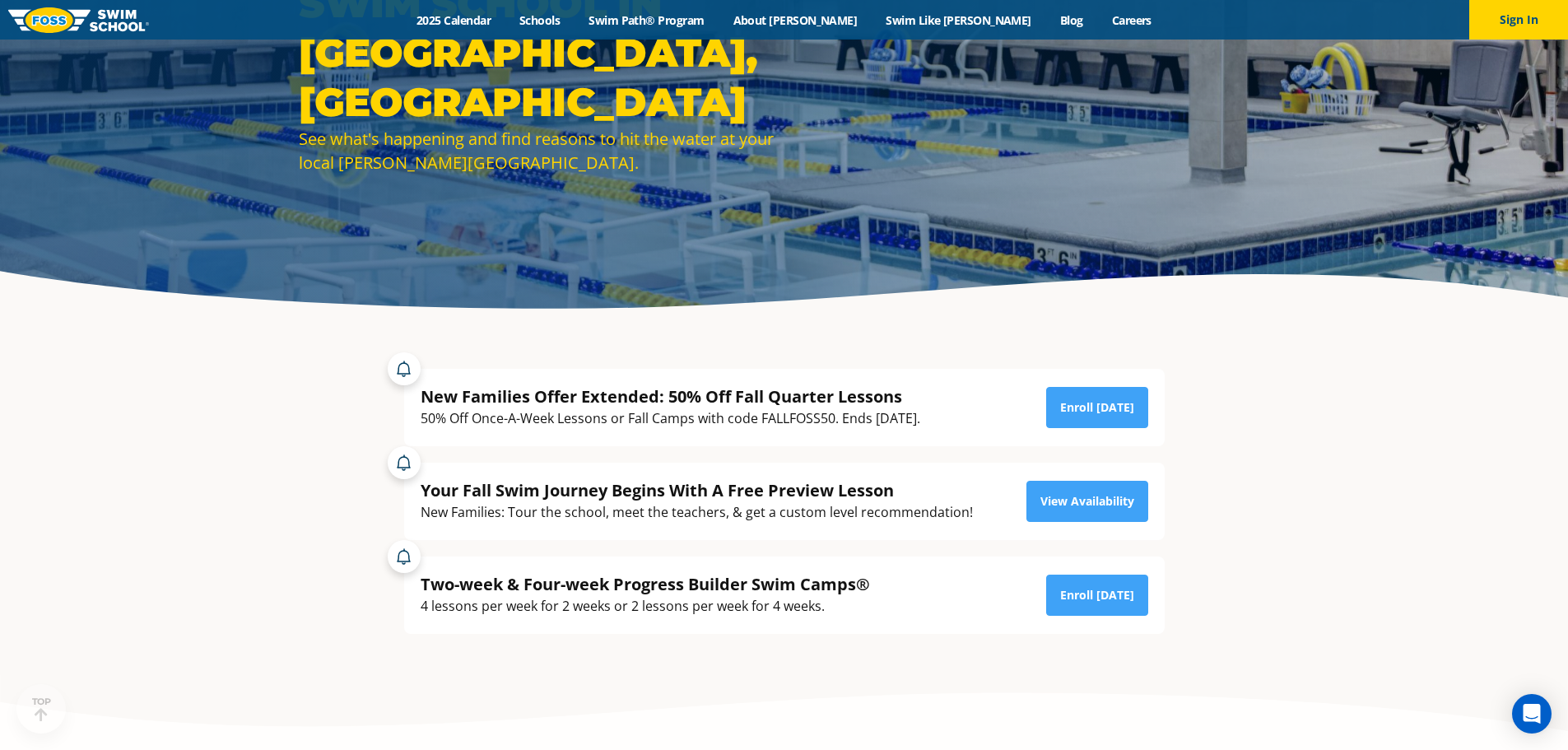
scroll to position [247, 0]
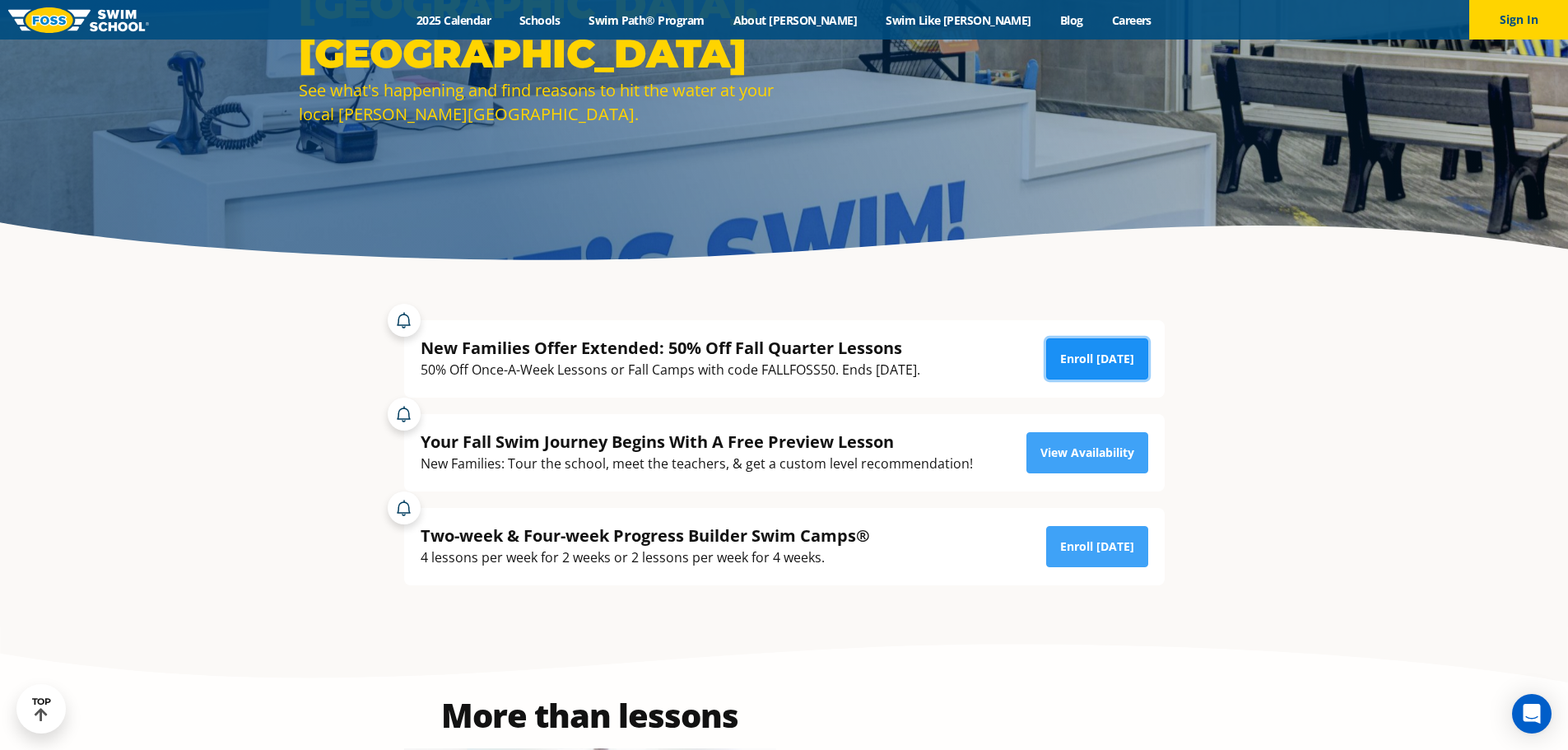
click at [1097, 347] on link "Enroll [DATE]" at bounding box center [1097, 359] width 102 height 41
